Goal: Transaction & Acquisition: Purchase product/service

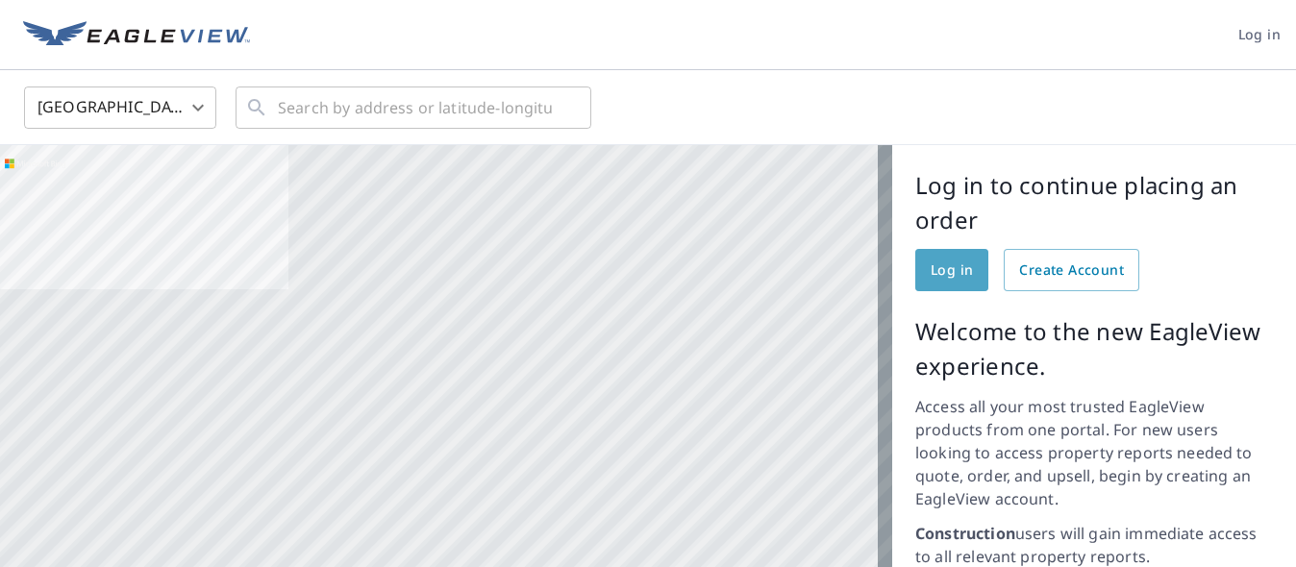
click at [943, 270] on span "Log in" at bounding box center [952, 271] width 42 height 24
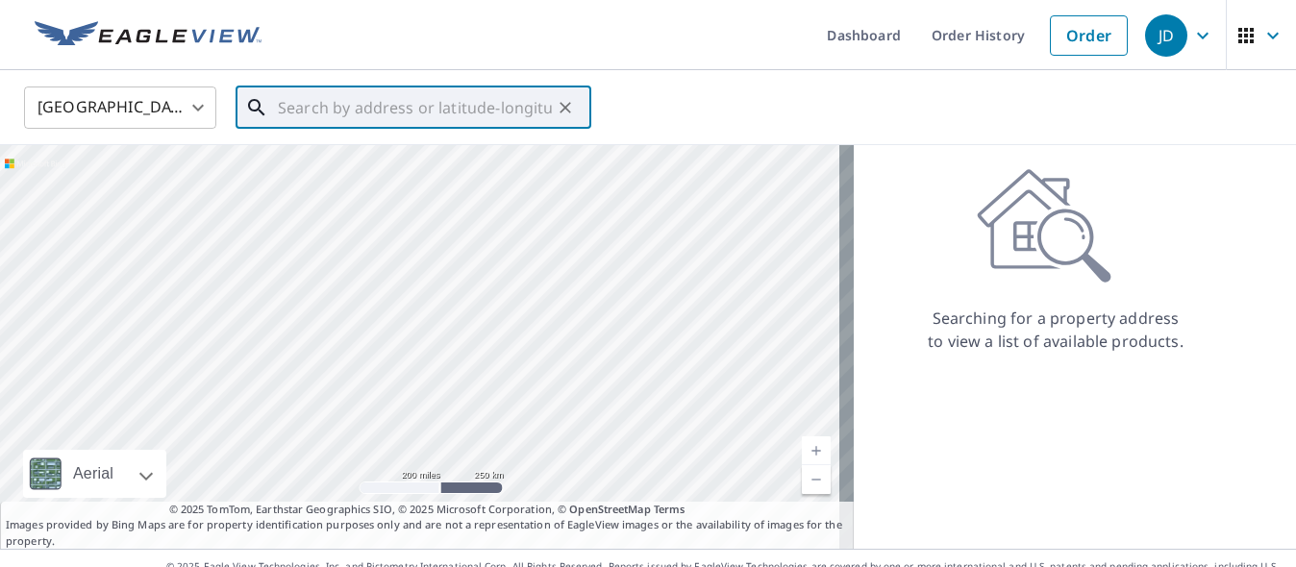
click at [328, 106] on input "text" at bounding box center [415, 108] width 274 height 54
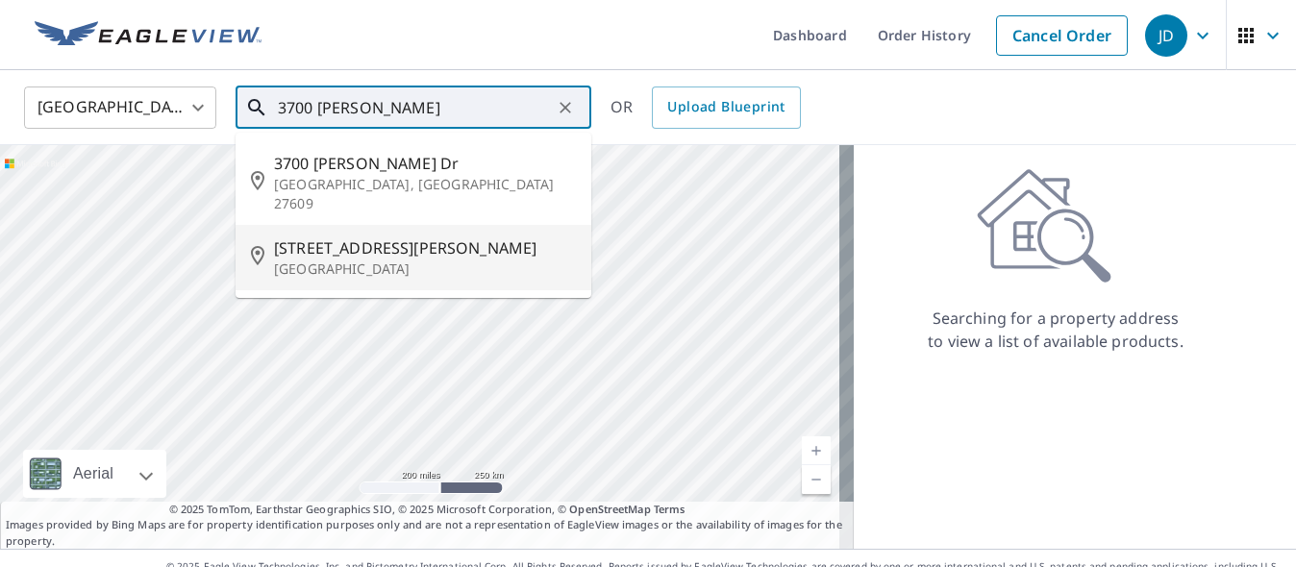
click at [341, 237] on span "3700 Barrett Ave" at bounding box center [425, 248] width 302 height 23
type input "3700 Barrett Ave Richmond, CA 94805"
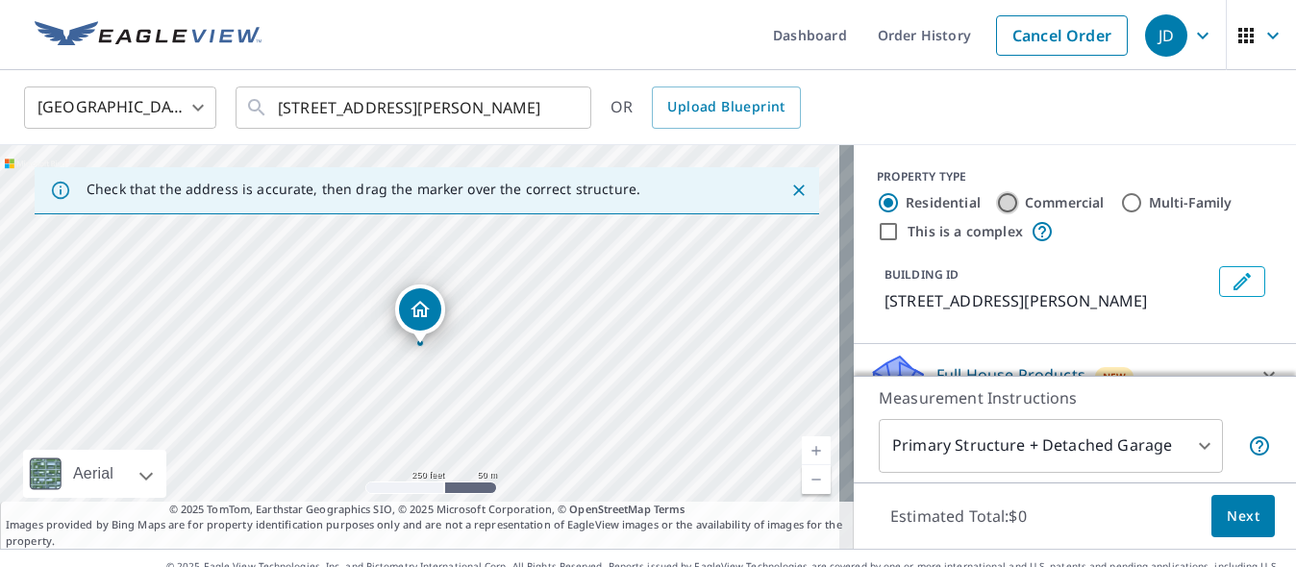
click at [996, 208] on input "Commercial" at bounding box center [1007, 202] width 23 height 23
radio input "true"
type input "4"
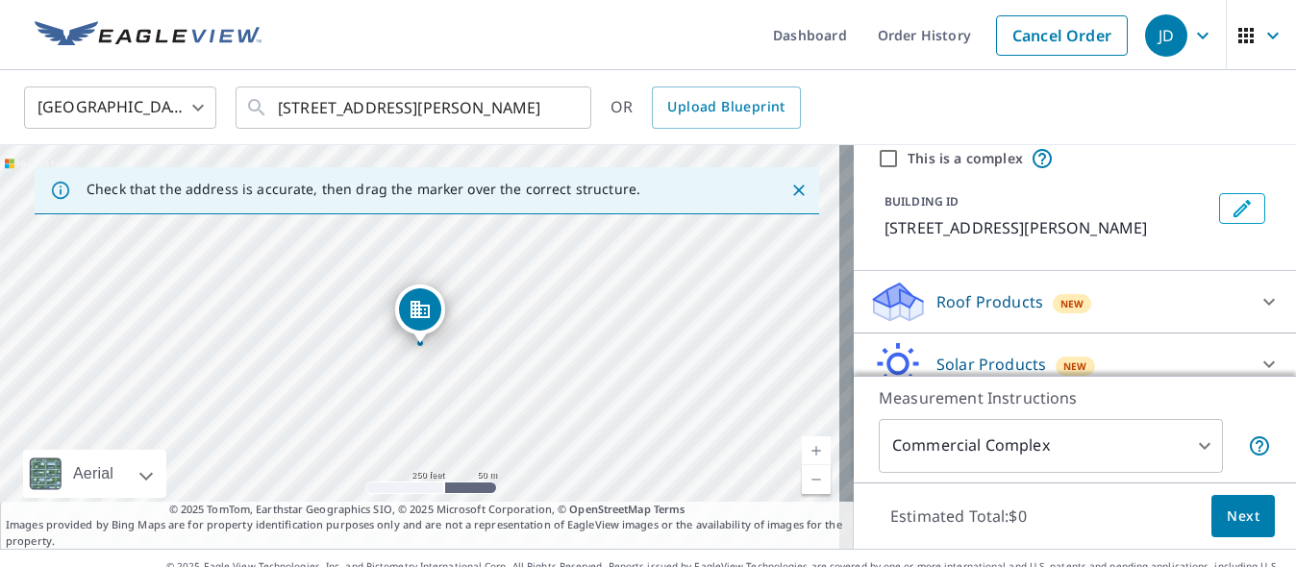
scroll to position [93, 0]
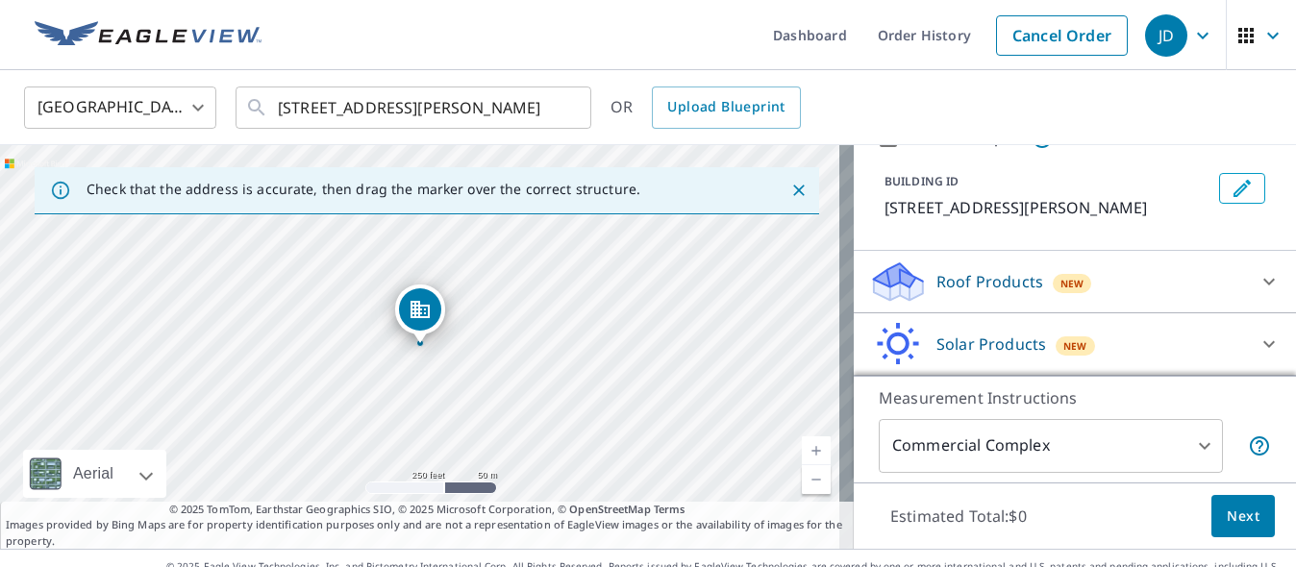
click at [1003, 279] on p "Roof Products" at bounding box center [989, 281] width 107 height 23
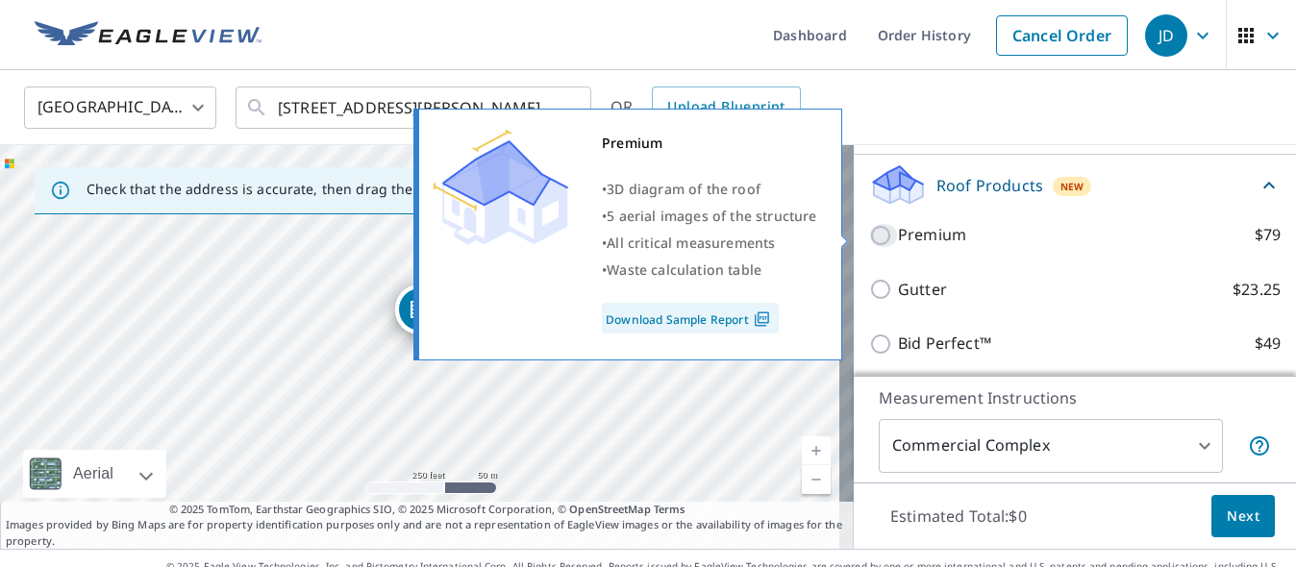
click at [869, 237] on input "Premium $79" at bounding box center [883, 235] width 29 height 23
checkbox input "true"
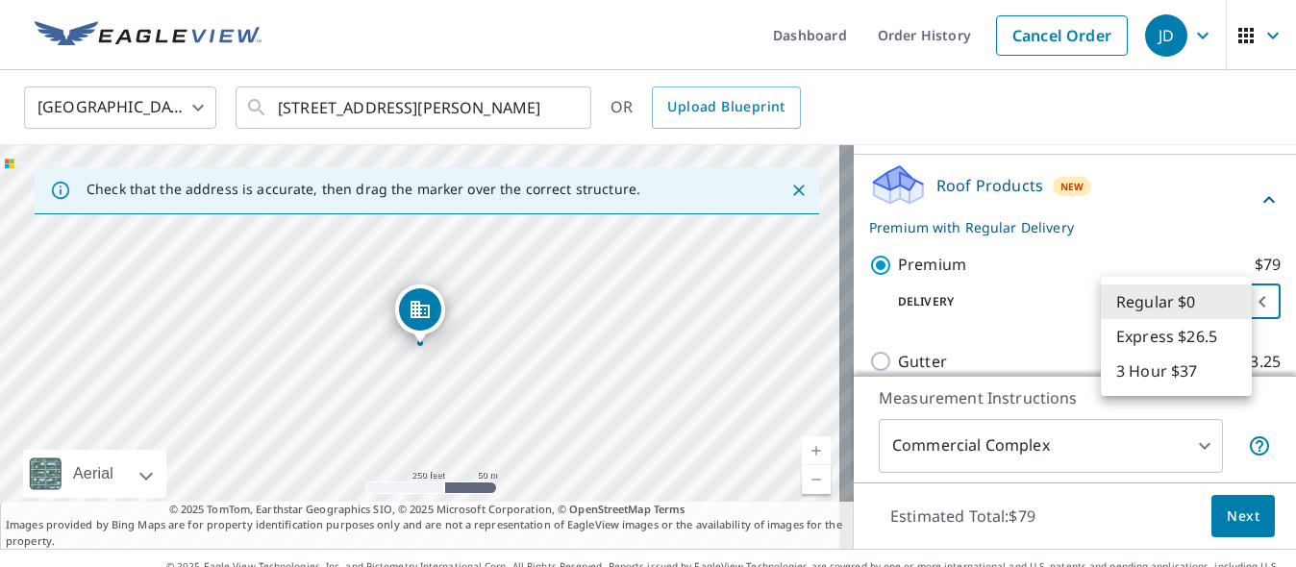
click at [1230, 291] on body "JD JD Dashboard Order History Cancel Order JD United States US ​ 3700 Barrett A…" at bounding box center [648, 283] width 1296 height 567
click at [1188, 371] on li "3 Hour $37" at bounding box center [1176, 371] width 151 height 35
type input "7"
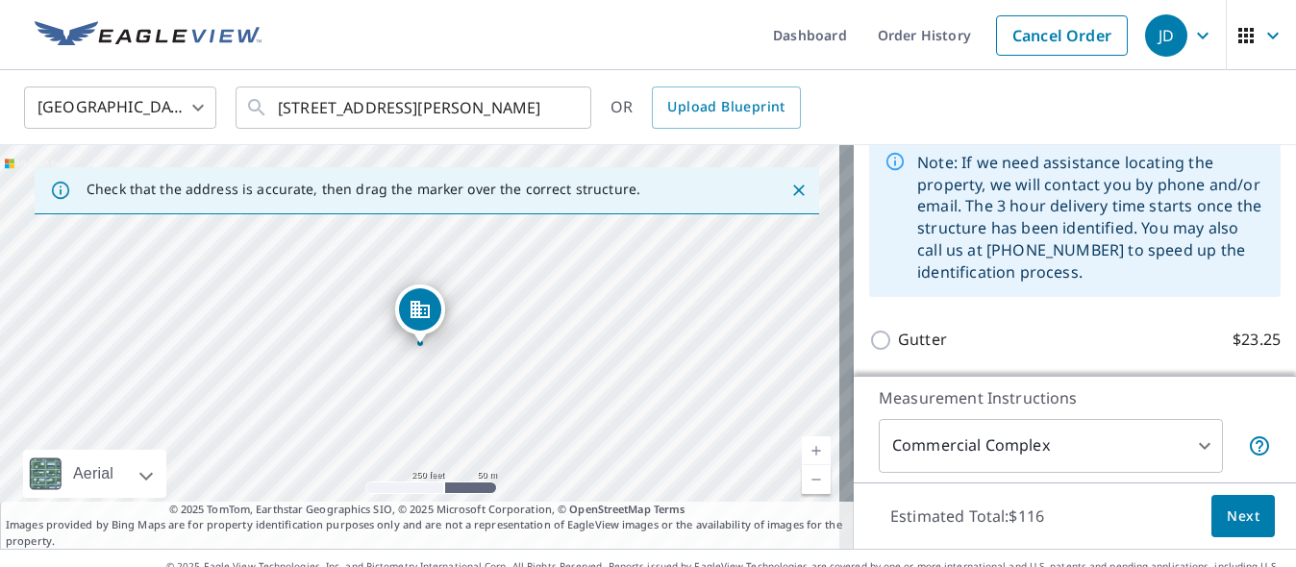
scroll to position [382, 0]
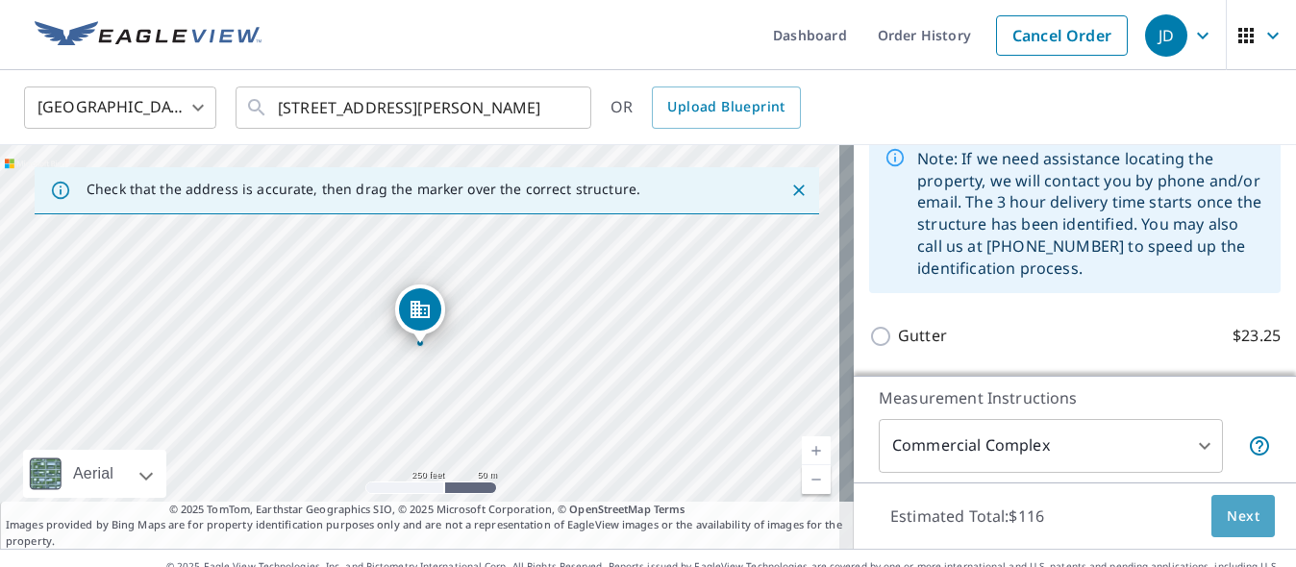
click at [1227, 515] on span "Next" at bounding box center [1243, 517] width 33 height 24
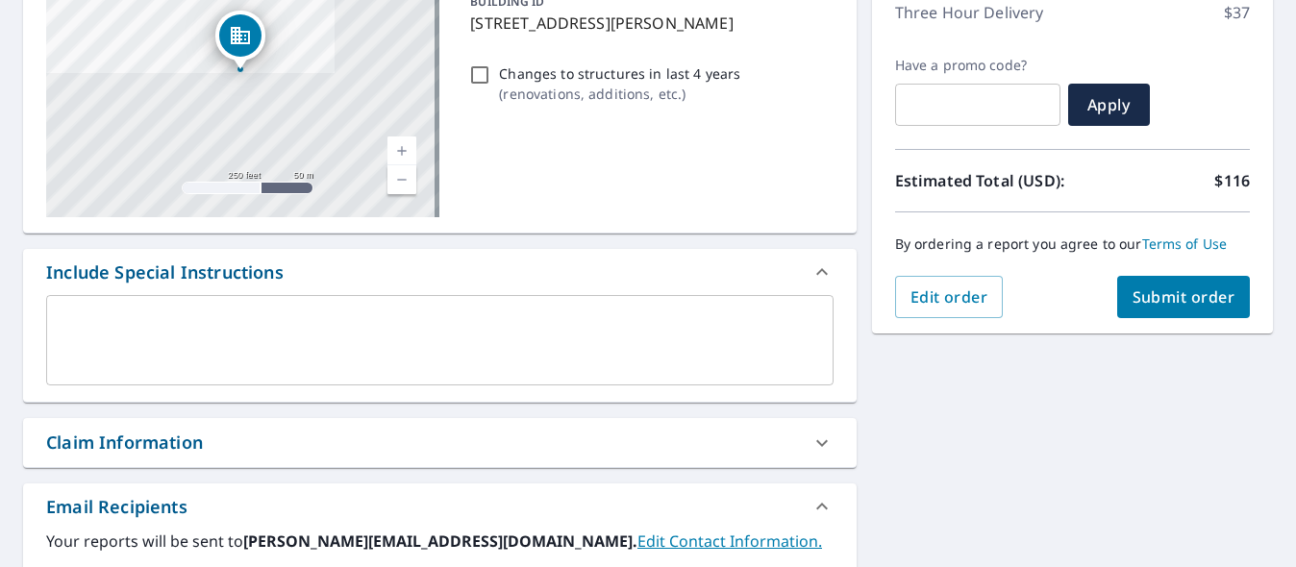
scroll to position [288, 0]
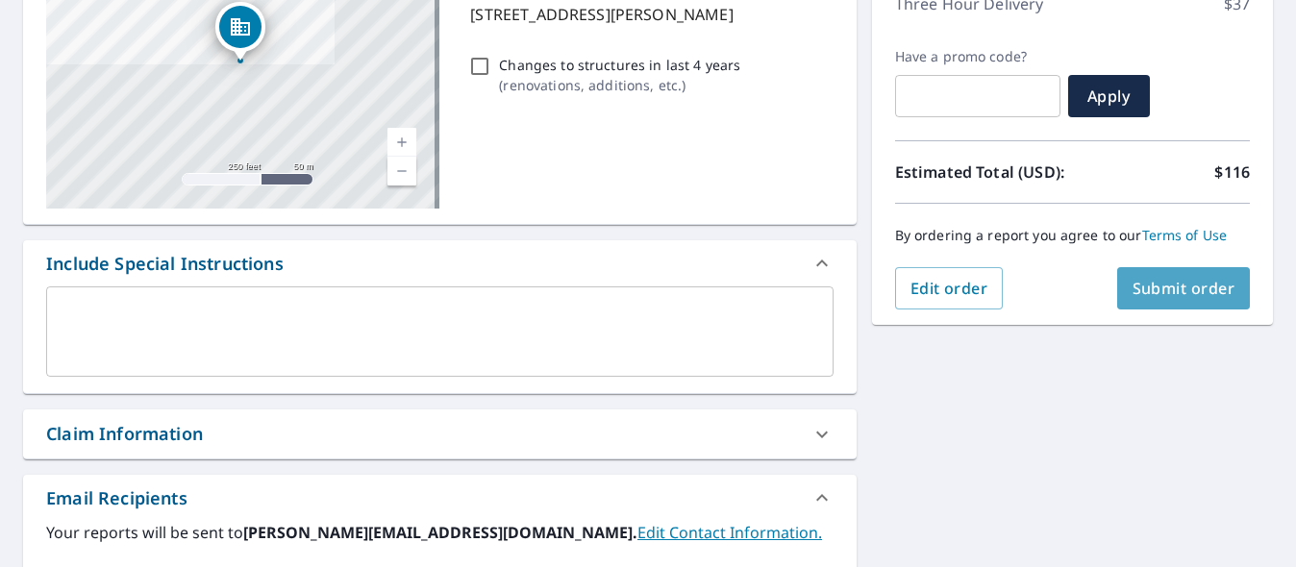
click at [1145, 279] on span "Submit order" at bounding box center [1184, 288] width 103 height 21
checkbox input "true"
